Goal: Task Accomplishment & Management: Use online tool/utility

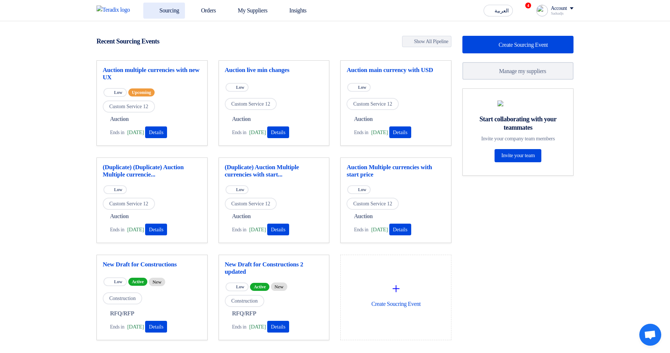
click at [167, 9] on link "Sourcing" at bounding box center [164, 11] width 42 height 16
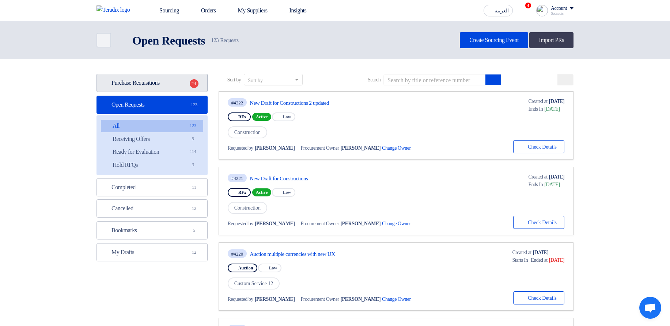
click at [177, 81] on link "Purchase Requisitions Purchase Requisitions 24" at bounding box center [151, 83] width 111 height 18
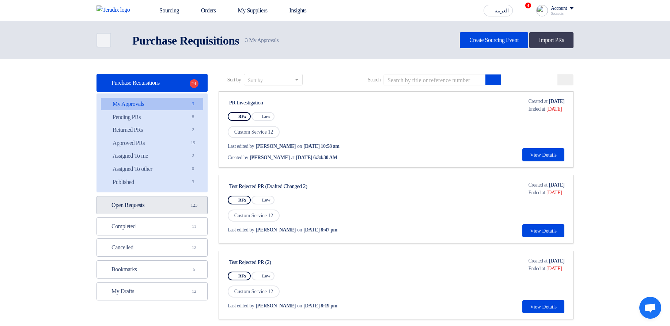
click at [183, 210] on link "Open Requests Open Requests 123" at bounding box center [151, 205] width 111 height 18
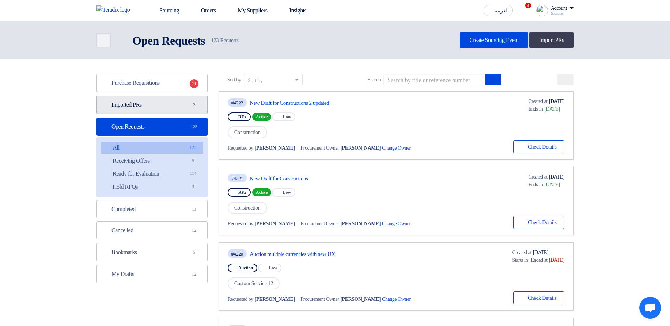
click at [163, 98] on link "Imported PRs Imported PRs 2" at bounding box center [151, 105] width 111 height 18
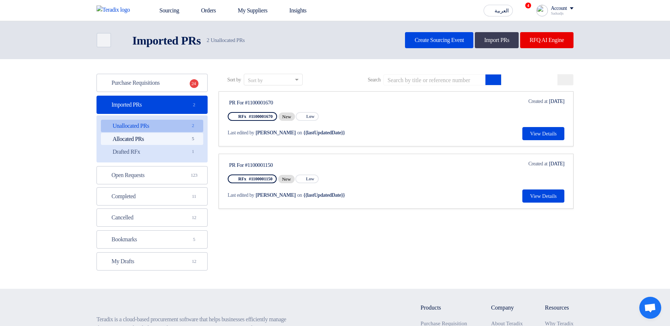
click at [176, 142] on link "Allocated PRs Allocated PRs 5" at bounding box center [152, 139] width 102 height 12
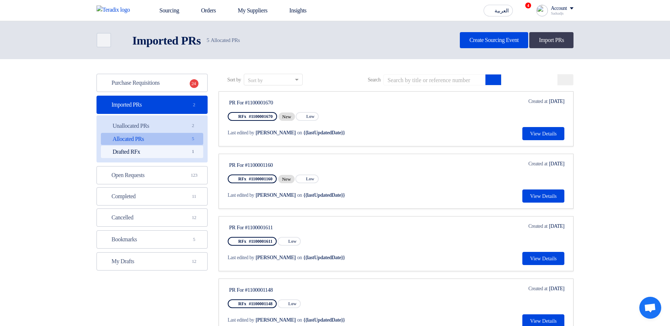
click at [176, 152] on link "Drafted RFx Drafted RFx 1" at bounding box center [152, 152] width 102 height 12
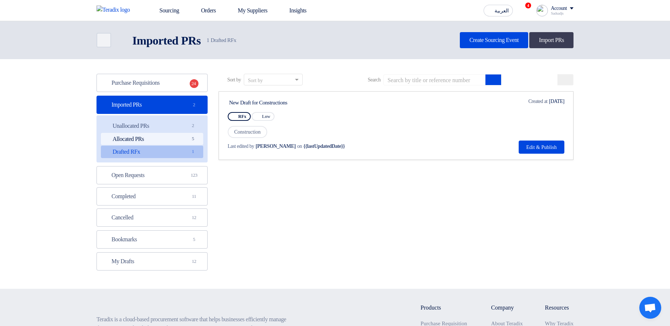
click at [167, 142] on link "Allocated PRs Allocated PRs 5" at bounding box center [152, 139] width 102 height 12
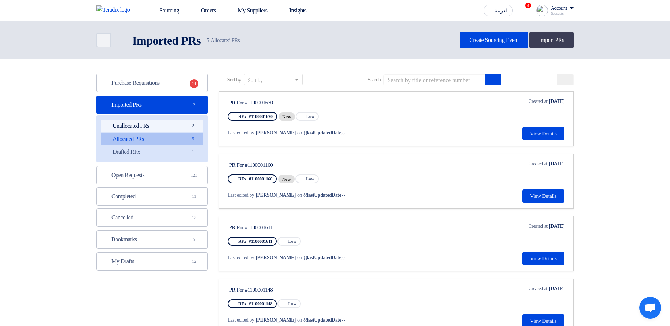
click at [161, 127] on link "Unallocated PRs Unallocated PRs 2" at bounding box center [152, 126] width 102 height 12
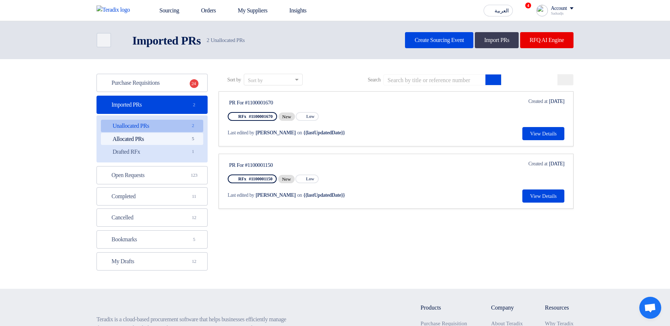
click at [169, 139] on link "Allocated PRs Allocated PRs 5" at bounding box center [152, 139] width 102 height 12
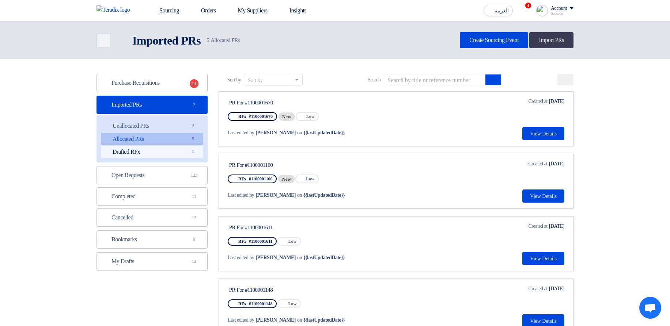
click at [171, 153] on link "Drafted RFx Drafted RFx 1" at bounding box center [152, 152] width 102 height 12
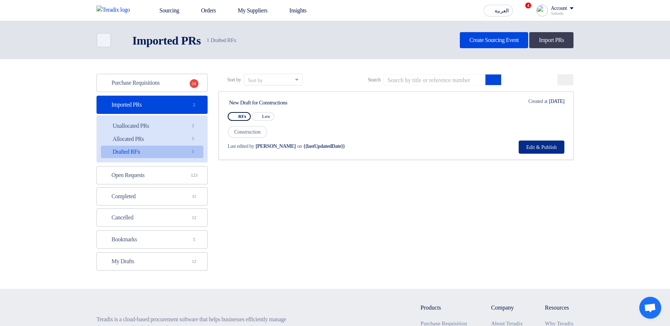
click at [556, 144] on button "Edit & Publish" at bounding box center [542, 147] width 46 height 13
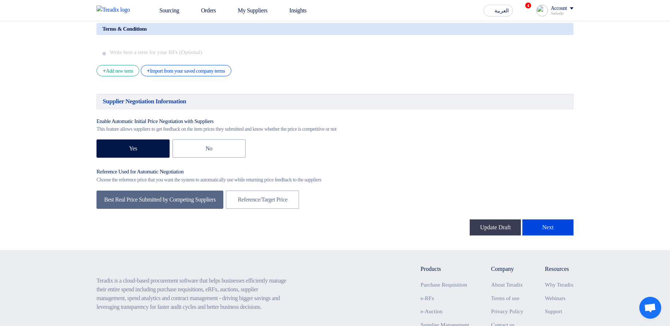
scroll to position [1296, 0]
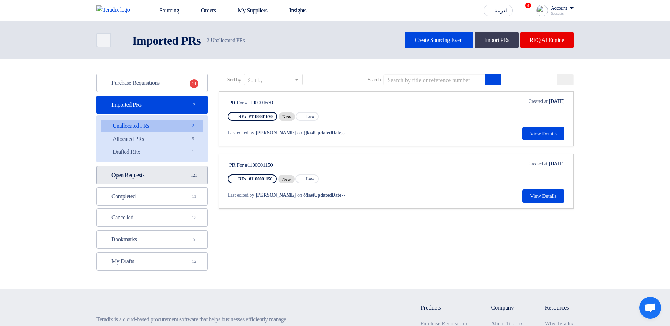
click at [175, 183] on link "Open Requests Open Requests 123" at bounding box center [151, 175] width 111 height 18
